Goal: Use online tool/utility: Utilize a website feature to perform a specific function

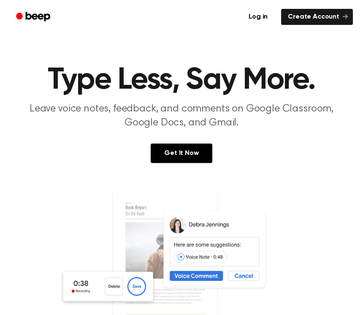
scroll to position [5, 0]
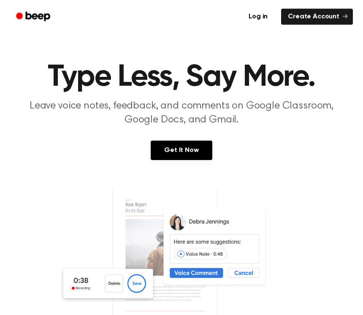
click at [187, 151] on link "Get It Now" at bounding box center [181, 150] width 61 height 19
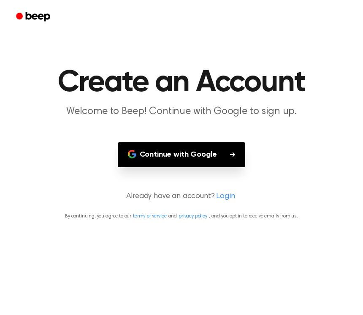
click at [221, 159] on button "Continue with Google" at bounding box center [182, 154] width 128 height 25
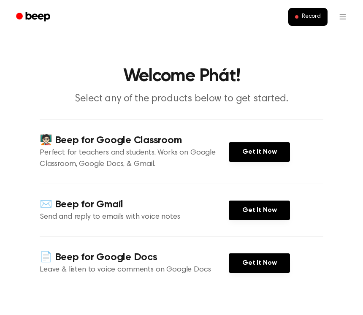
click at [302, 15] on span "Record" at bounding box center [311, 17] width 19 height 8
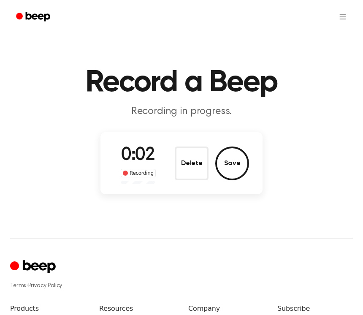
click at [189, 161] on button "Delete" at bounding box center [192, 163] width 34 height 34
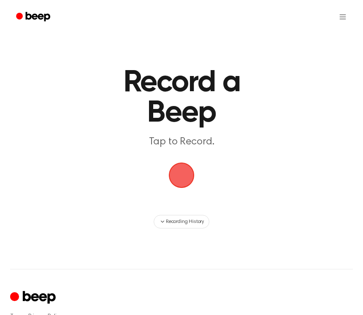
click at [182, 172] on span "button" at bounding box center [181, 175] width 27 height 27
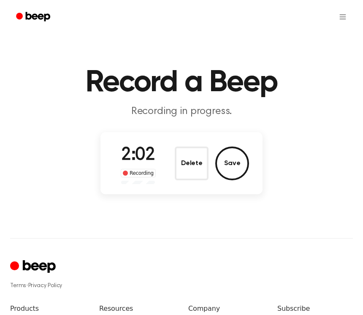
click at [227, 160] on button "Save" at bounding box center [232, 163] width 34 height 34
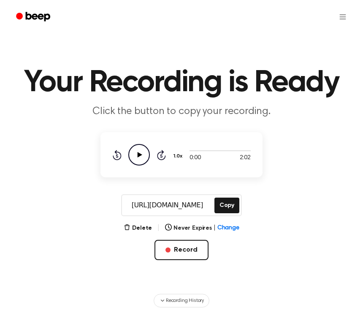
click at [232, 204] on button "Copy" at bounding box center [226, 205] width 25 height 16
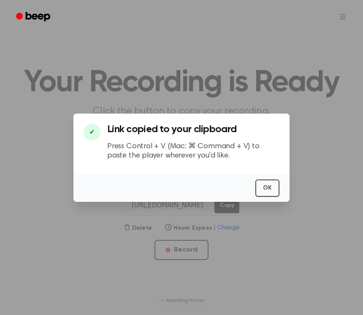
click at [271, 193] on button "OK" at bounding box center [267, 187] width 24 height 17
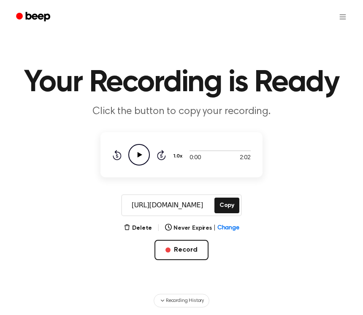
click at [189, 249] on button "Record" at bounding box center [181, 250] width 54 height 20
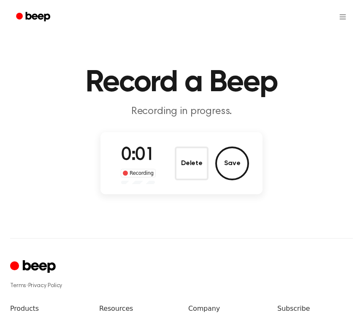
click at [189, 168] on button "Delete" at bounding box center [192, 163] width 34 height 34
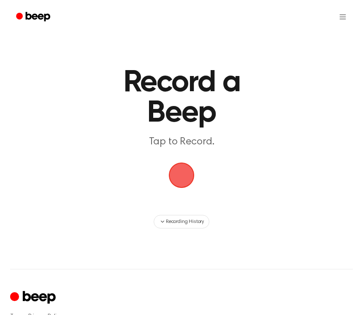
click at [186, 173] on span "button" at bounding box center [181, 174] width 45 height 45
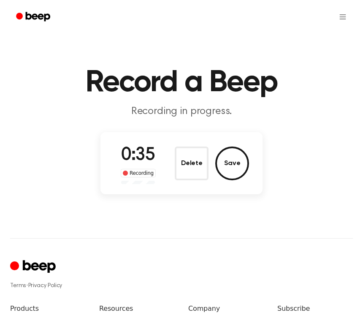
click at [237, 163] on button "Save" at bounding box center [232, 163] width 34 height 34
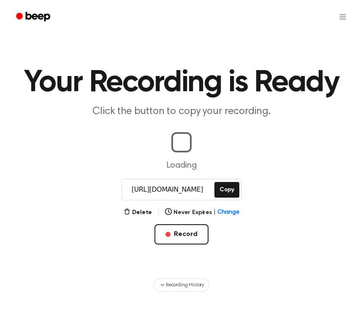
click at [231, 189] on button "Copy" at bounding box center [226, 190] width 25 height 16
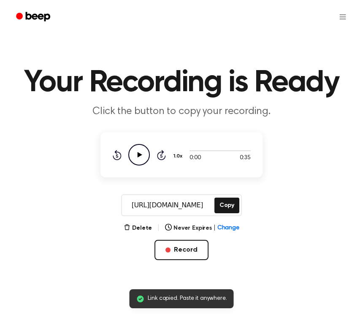
click at [141, 160] on icon "Play Audio" at bounding box center [139, 155] width 22 height 22
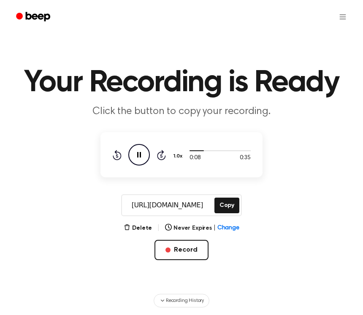
click at [136, 149] on icon "Pause Audio" at bounding box center [139, 155] width 22 height 22
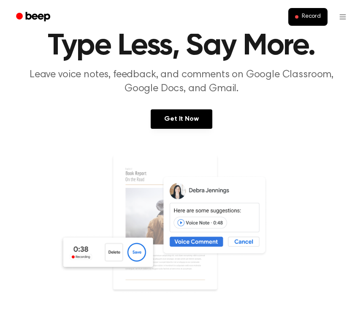
click at [309, 11] on button "Record" at bounding box center [307, 17] width 39 height 18
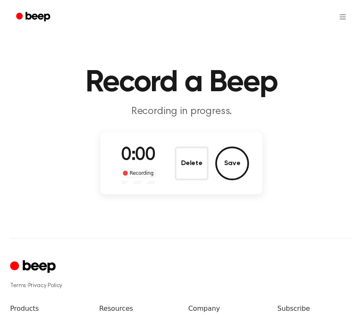
click at [182, 163] on button "Delete" at bounding box center [192, 163] width 34 height 34
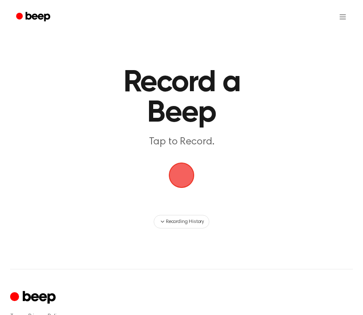
click at [180, 176] on span "button" at bounding box center [181, 174] width 31 height 31
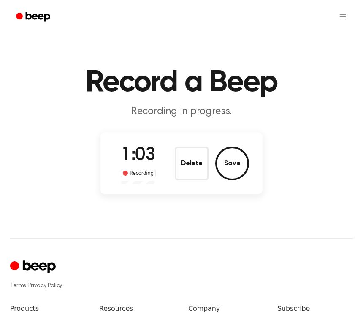
click at [241, 162] on button "Save" at bounding box center [232, 163] width 34 height 34
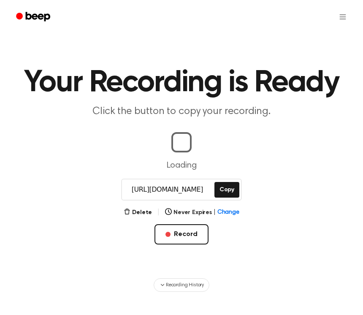
click at [229, 189] on button "Copy" at bounding box center [226, 190] width 25 height 16
